Goal: Use online tool/utility: Utilize a website feature to perform a specific function

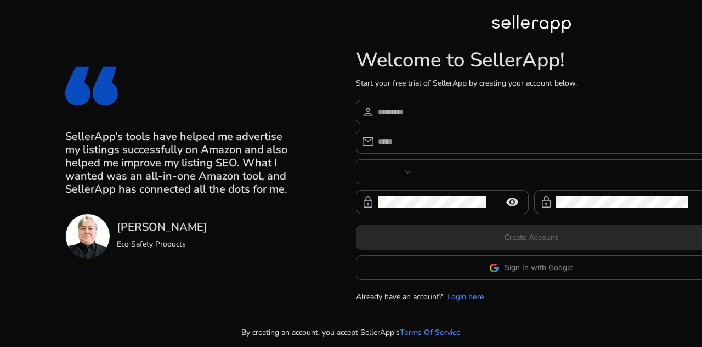
type input "***"
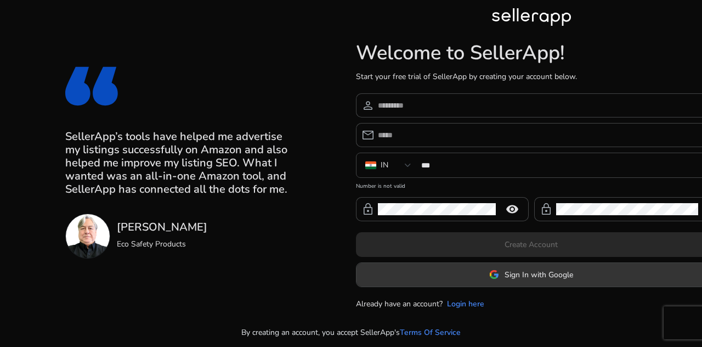
click at [548, 273] on span "Sign In with Google" at bounding box center [539, 275] width 69 height 12
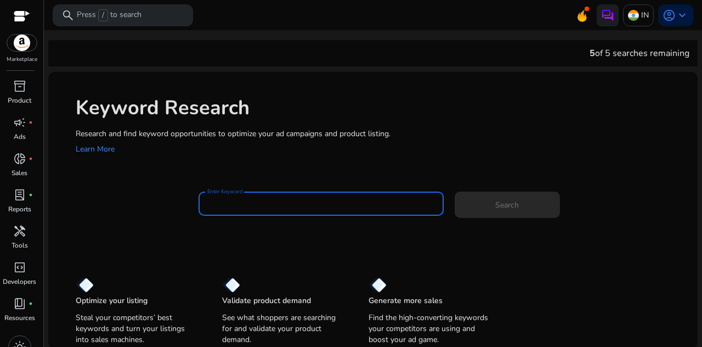
click at [274, 200] on input "Enter Keyword" at bounding box center [321, 203] width 228 height 12
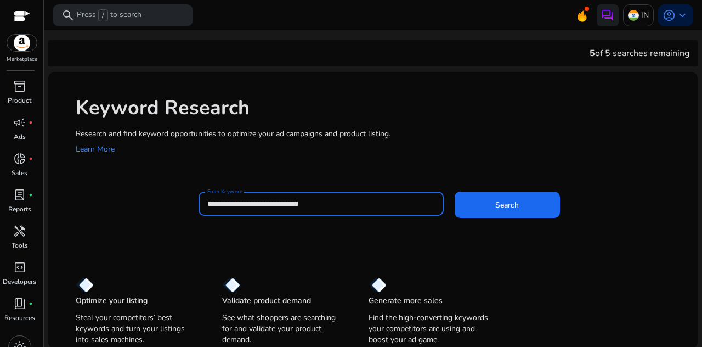
click at [455, 191] on button "Search" at bounding box center [507, 204] width 105 height 26
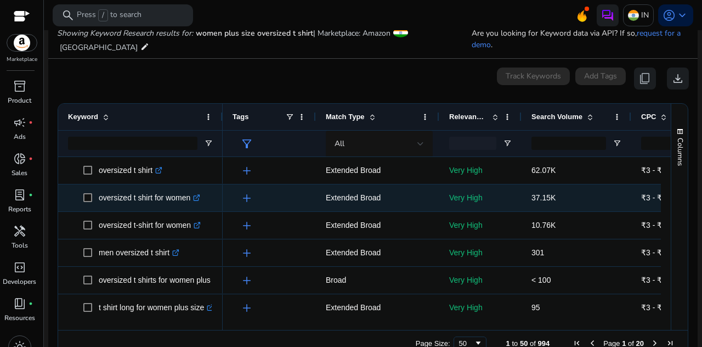
scroll to position [131, 0]
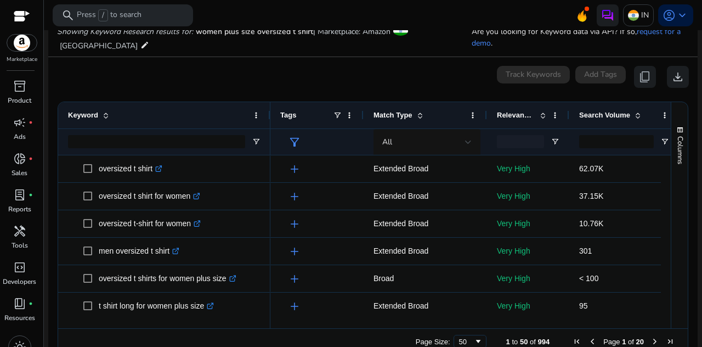
drag, startPoint x: 220, startPoint y: 101, endPoint x: 268, endPoint y: 107, distance: 48.2
click at [268, 107] on div at bounding box center [270, 115] width 4 height 26
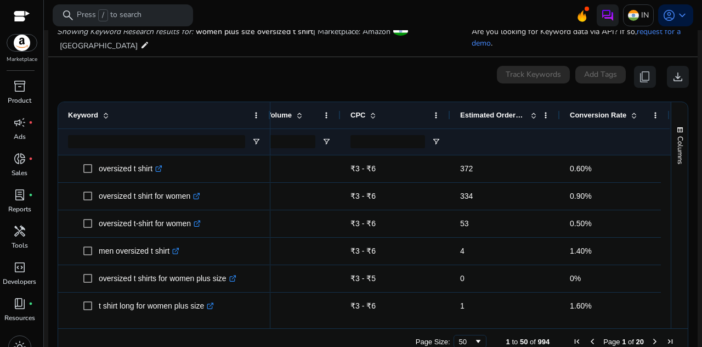
drag, startPoint x: 407, startPoint y: 318, endPoint x: 389, endPoint y: 309, distance: 20.1
click at [390, 310] on div "Drag here to set row groups Drag here to set column labels Keyword Relevance Sc…" at bounding box center [373, 227] width 631 height 253
drag, startPoint x: 389, startPoint y: 309, endPoint x: 432, endPoint y: 311, distance: 43.4
click at [432, 318] on div at bounding box center [465, 323] width 390 height 10
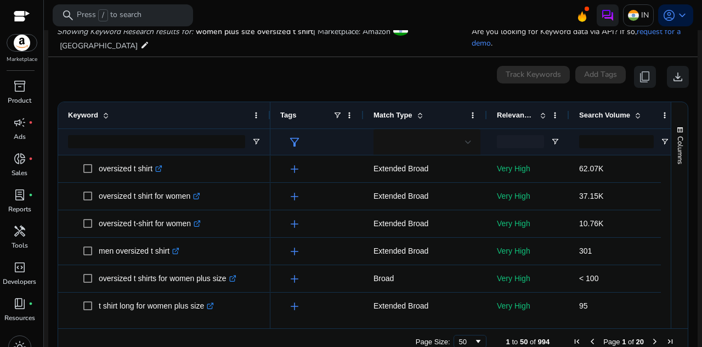
scroll to position [0, 0]
click at [647, 318] on div at bounding box center [639, 323] width 738 height 10
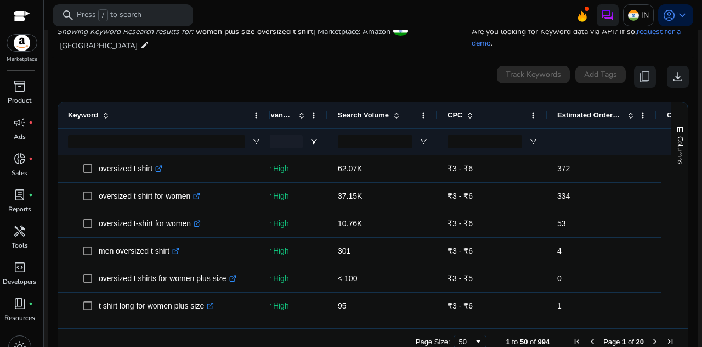
scroll to position [0, 258]
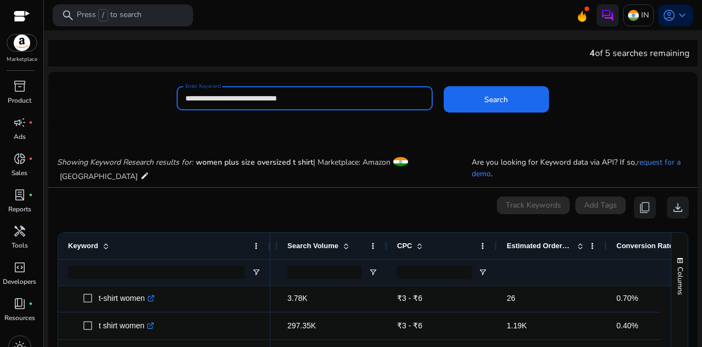
click at [315, 98] on input "**********" at bounding box center [304, 98] width 239 height 12
type input "**********"
click at [444, 86] on button "Search" at bounding box center [496, 99] width 105 height 26
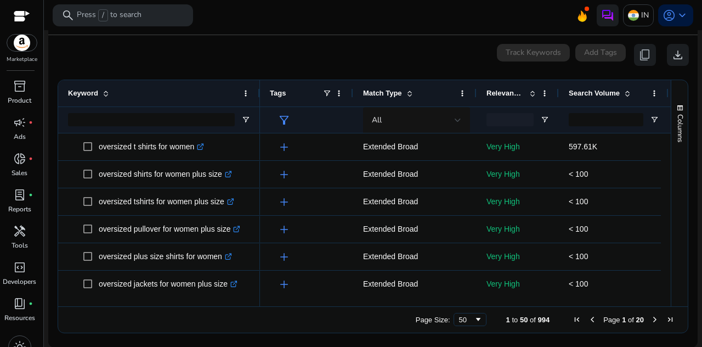
drag, startPoint x: 220, startPoint y: 92, endPoint x: 258, endPoint y: 95, distance: 37.5
click at [258, 95] on div at bounding box center [259, 93] width 4 height 26
